Goal: Ask a question

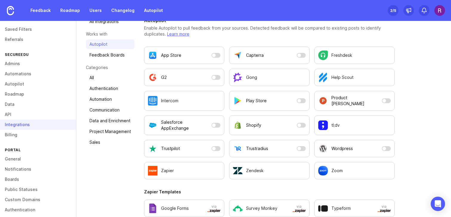
scroll to position [46, 0]
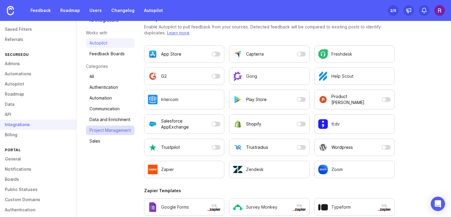
click at [121, 130] on link "Project Management" at bounding box center [110, 130] width 49 height 10
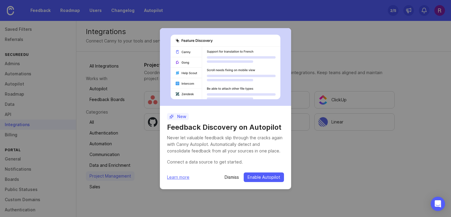
click at [232, 177] on p "Dismiss" at bounding box center [232, 177] width 14 height 6
click at [235, 176] on p "Dismiss" at bounding box center [232, 177] width 14 height 6
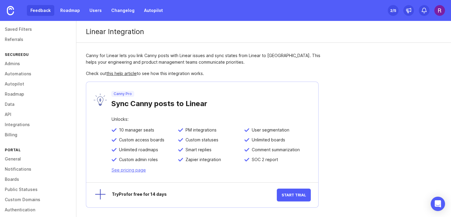
click at [39, 13] on link "Feedback" at bounding box center [40, 10] width 27 height 11
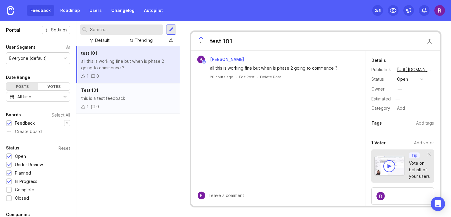
click at [160, 92] on div "Test 101" at bounding box center [128, 90] width 94 height 7
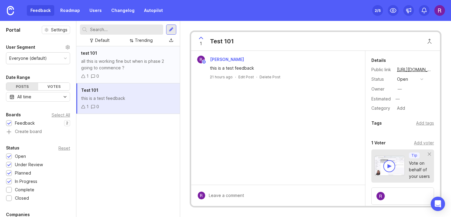
click at [156, 67] on div "all this is working fine but when is phase 2 going to commence ?" at bounding box center [128, 64] width 94 height 13
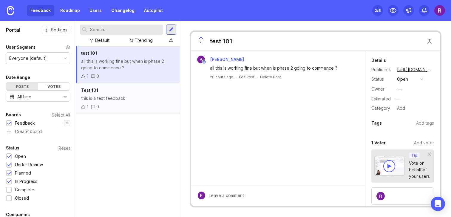
click at [159, 100] on div "this is a test feedback" at bounding box center [128, 98] width 94 height 7
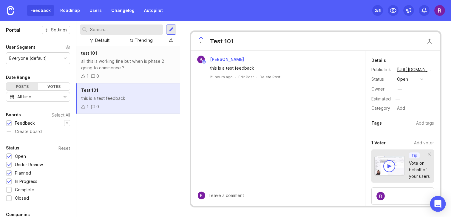
click at [438, 203] on icon "Open Intercom Messenger" at bounding box center [437, 204] width 7 height 8
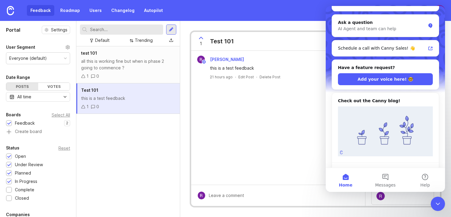
scroll to position [142, 0]
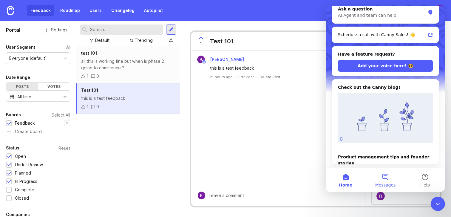
click at [383, 178] on button "Messages" at bounding box center [386, 180] width 40 height 24
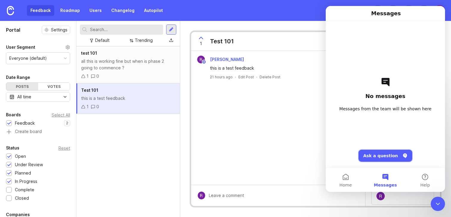
click at [380, 155] on button "Ask a question" at bounding box center [386, 156] width 54 height 12
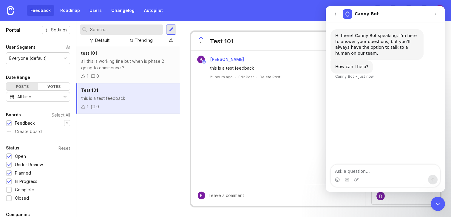
click at [336, 11] on button "go back" at bounding box center [335, 13] width 11 height 11
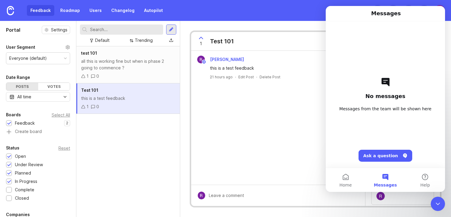
click at [439, 203] on icon "Close Intercom Messenger" at bounding box center [437, 203] width 7 height 7
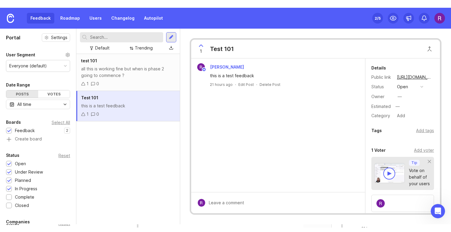
scroll to position [0, 0]
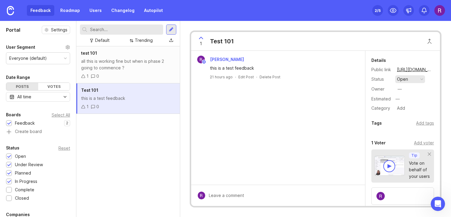
click at [414, 80] on button "open" at bounding box center [410, 79] width 30 height 8
click at [294, 118] on div "[PERSON_NAME] this is a test feedback 21 hours ago · Edit Post · Delete Post" at bounding box center [278, 118] width 174 height 134
